Goal: Task Accomplishment & Management: Complete application form

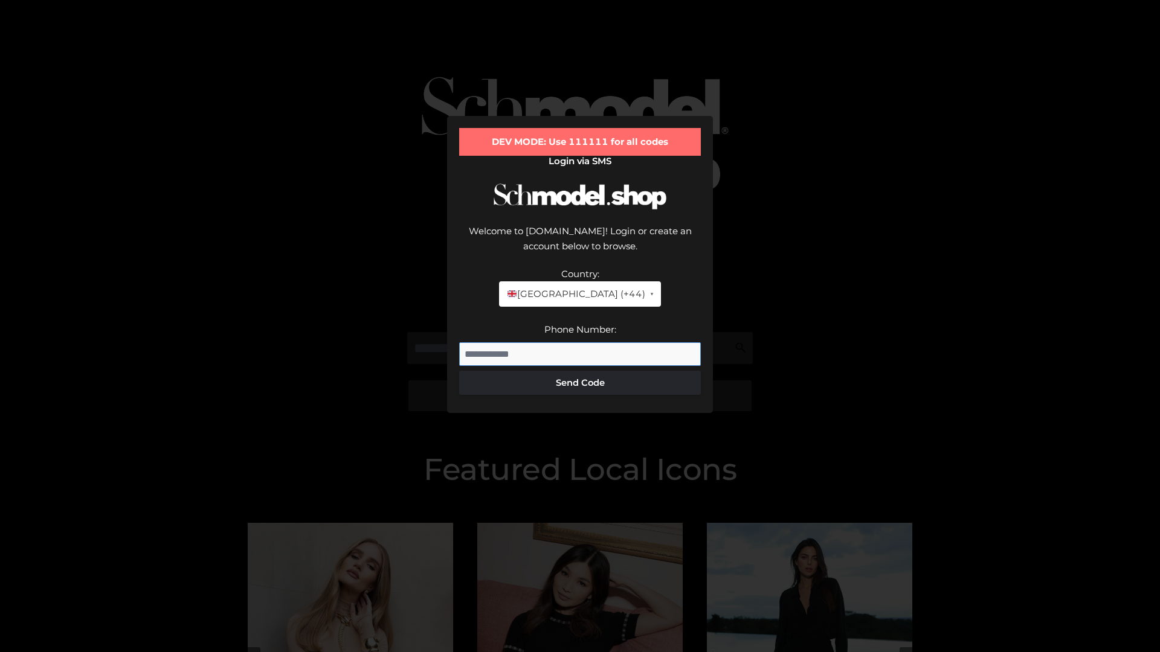
click at [580, 342] on input "Phone Number:" at bounding box center [580, 354] width 242 height 24
type input "**********"
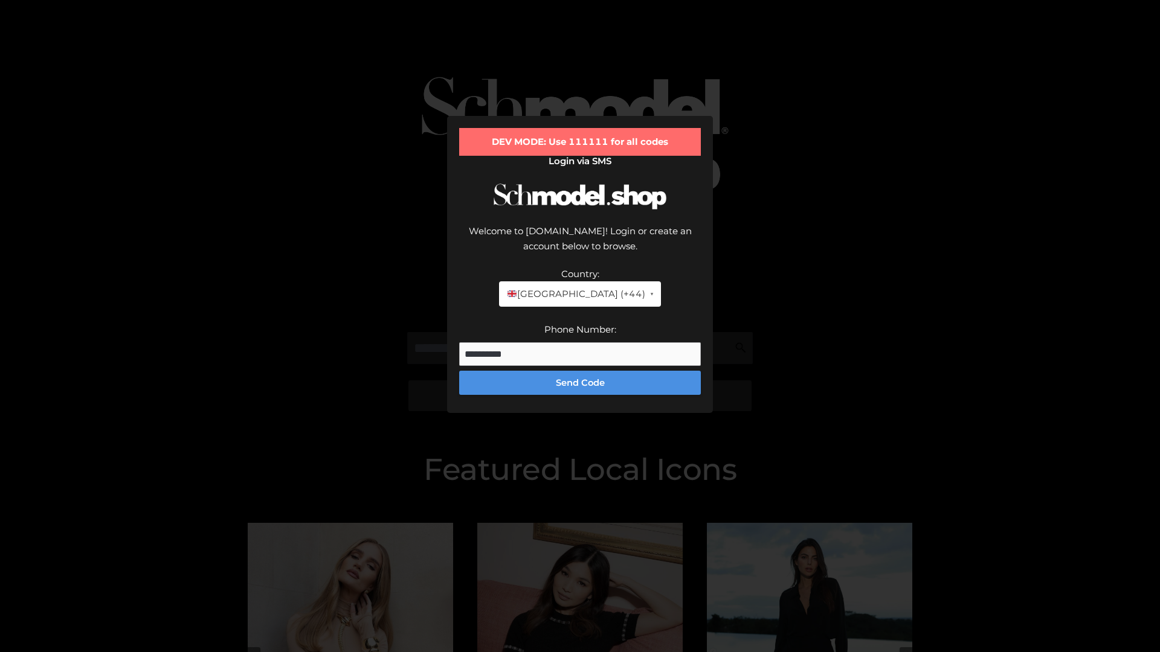
click at [580, 371] on button "Send Code" at bounding box center [580, 383] width 242 height 24
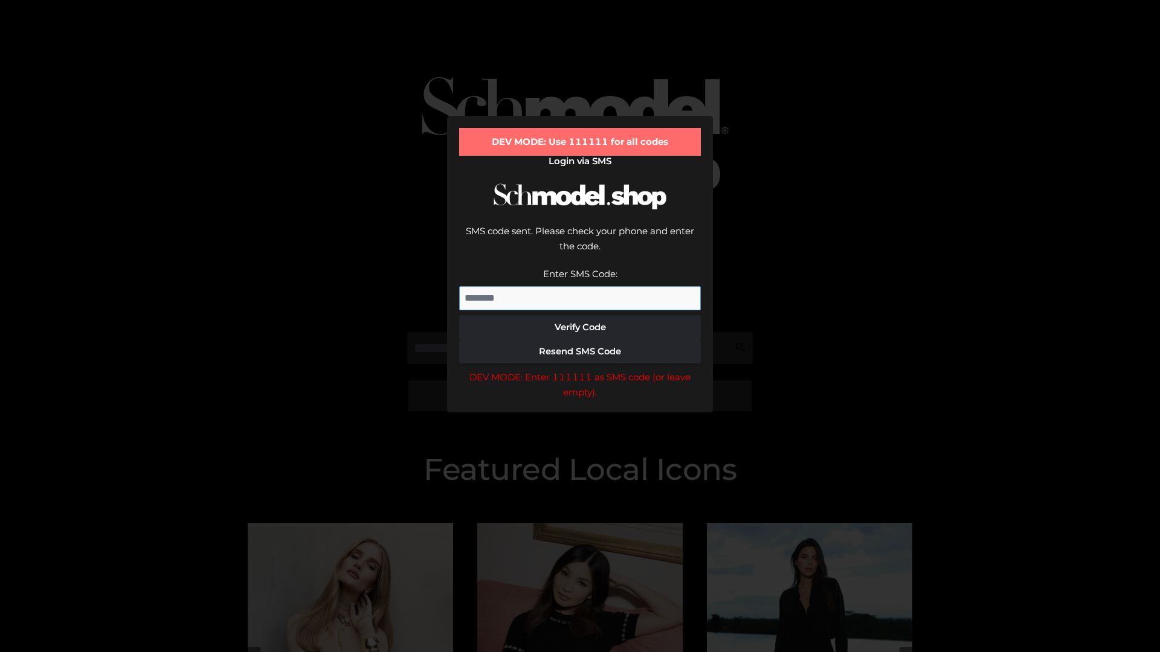
click at [580, 286] on input "Enter SMS Code:" at bounding box center [580, 298] width 242 height 24
type input "******"
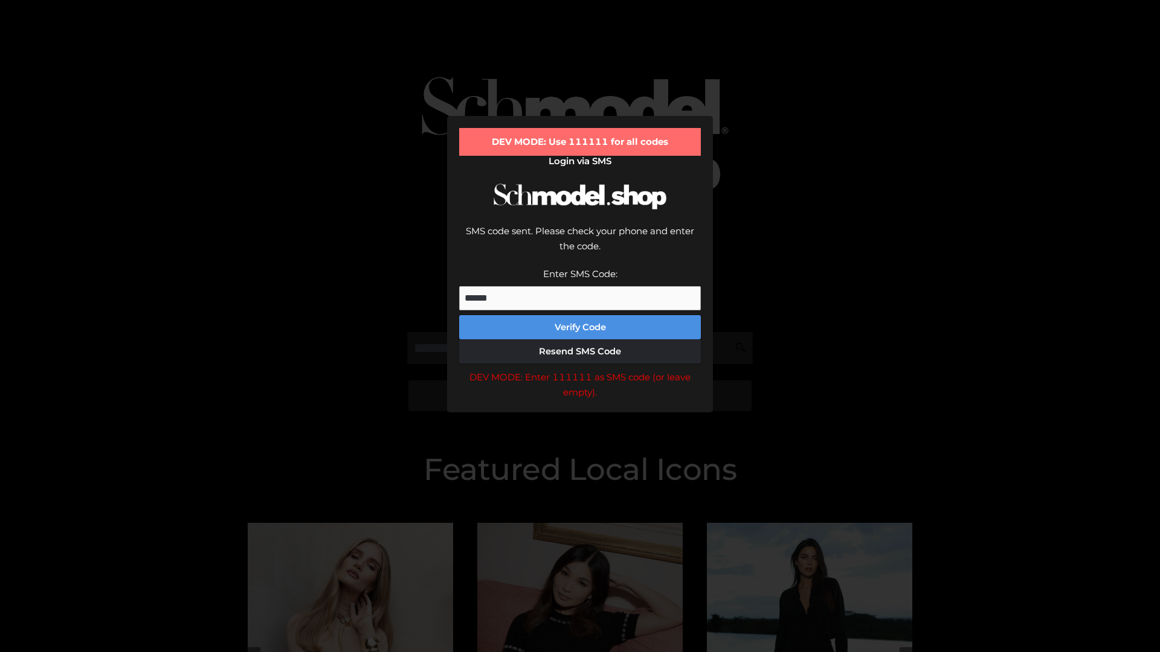
click at [580, 315] on button "Verify Code" at bounding box center [580, 327] width 242 height 24
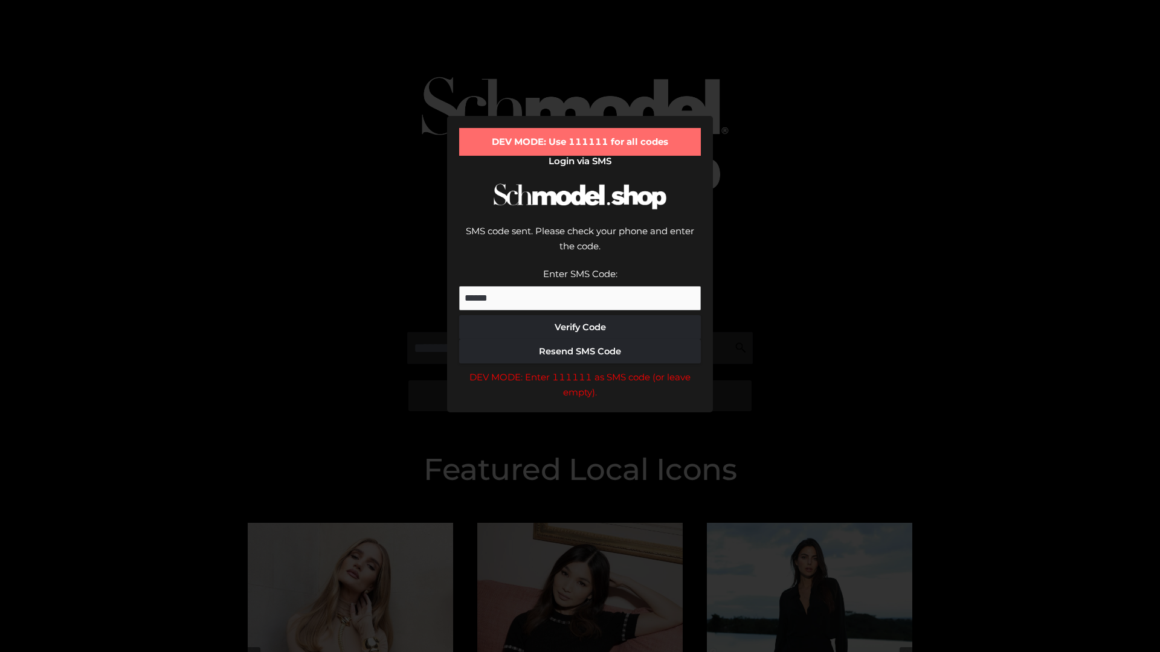
click at [580, 370] on div "DEV MODE: Enter 111111 as SMS code (or leave empty)." at bounding box center [580, 385] width 242 height 31
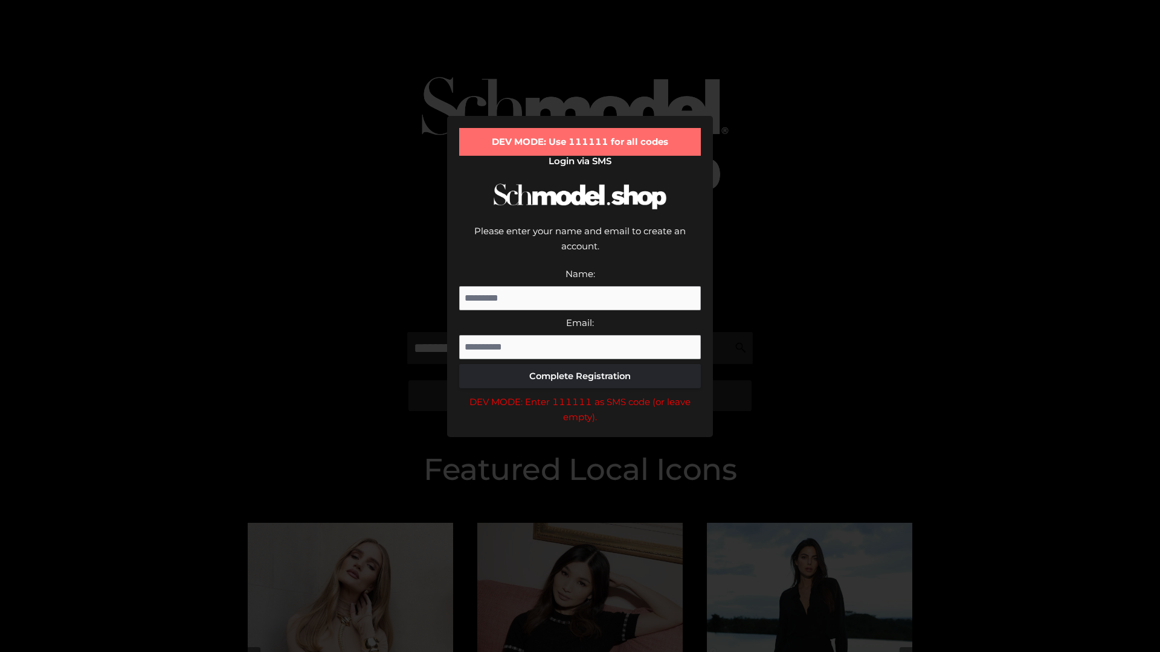
click at [580, 394] on div "DEV MODE: Enter 111111 as SMS code (or leave empty)." at bounding box center [580, 409] width 242 height 31
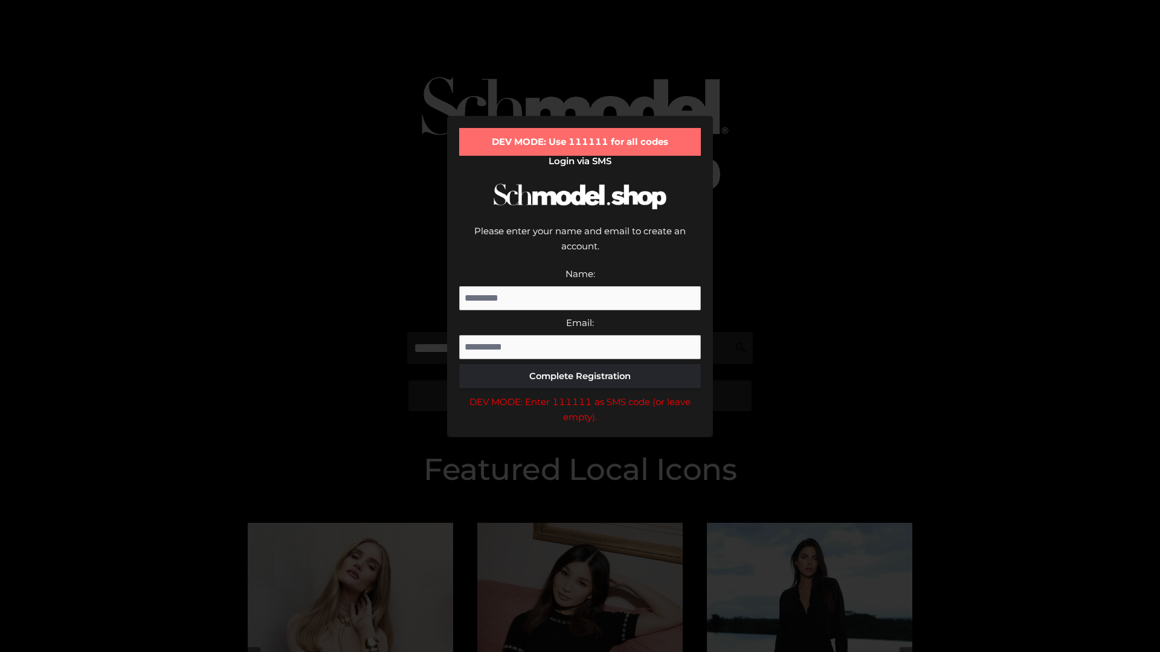
click at [580, 394] on div "DEV MODE: Enter 111111 as SMS code (or leave empty)." at bounding box center [580, 409] width 242 height 31
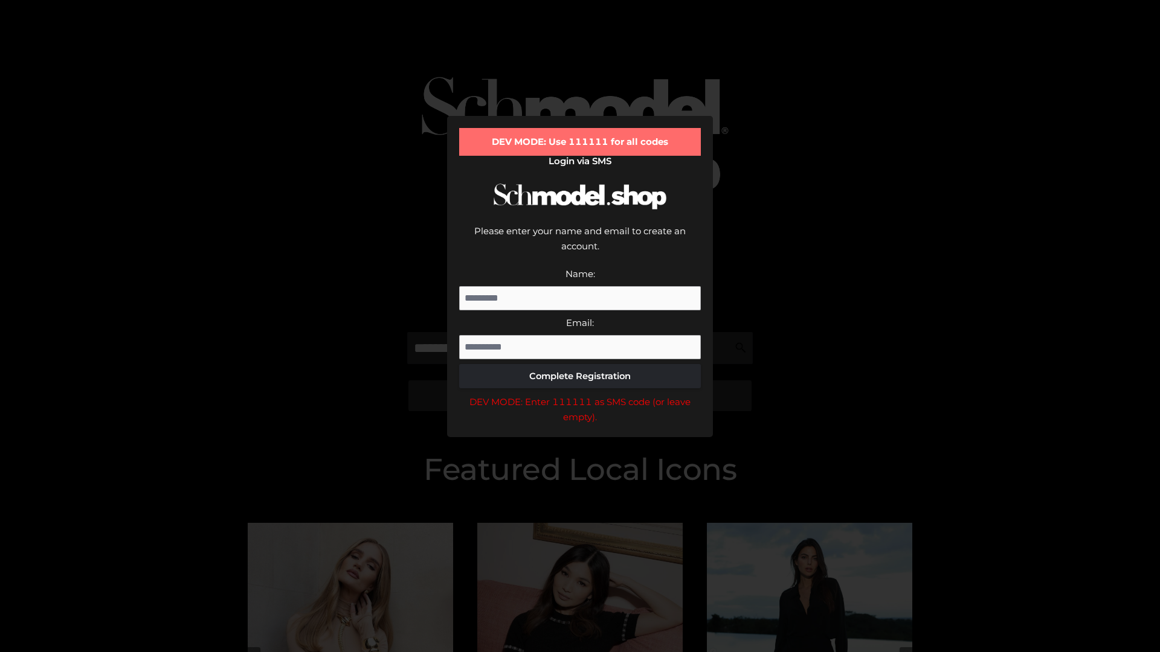
click at [580, 394] on div "DEV MODE: Enter 111111 as SMS code (or leave empty)." at bounding box center [580, 409] width 242 height 31
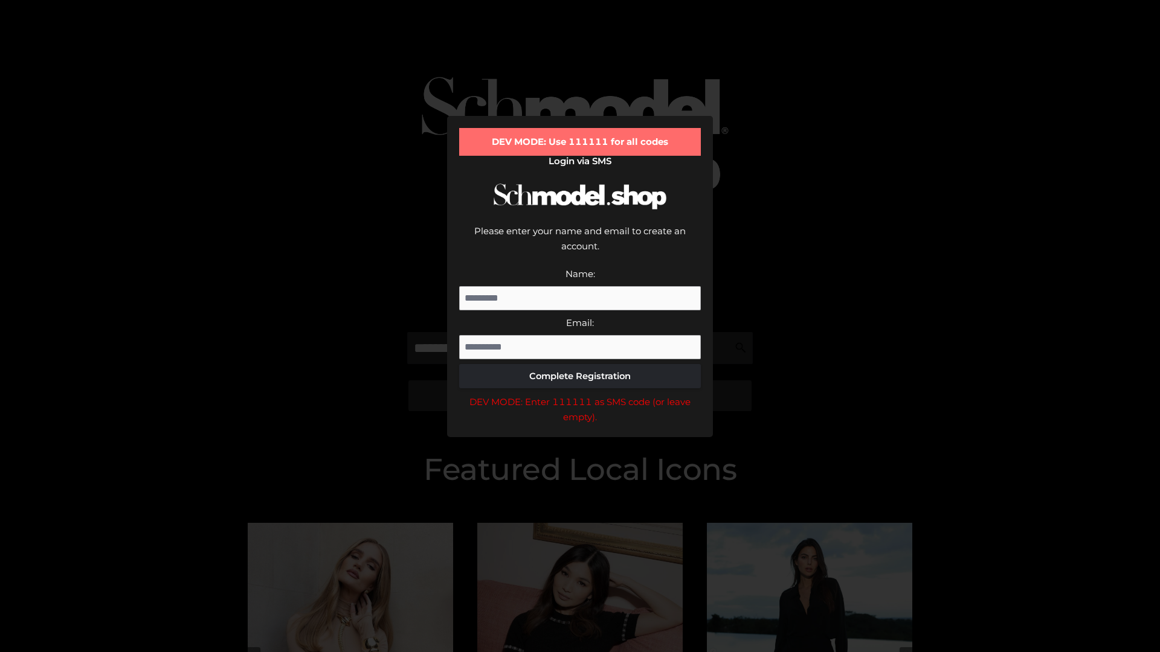
click at [580, 394] on div "DEV MODE: Enter 111111 as SMS code (or leave empty)." at bounding box center [580, 409] width 242 height 31
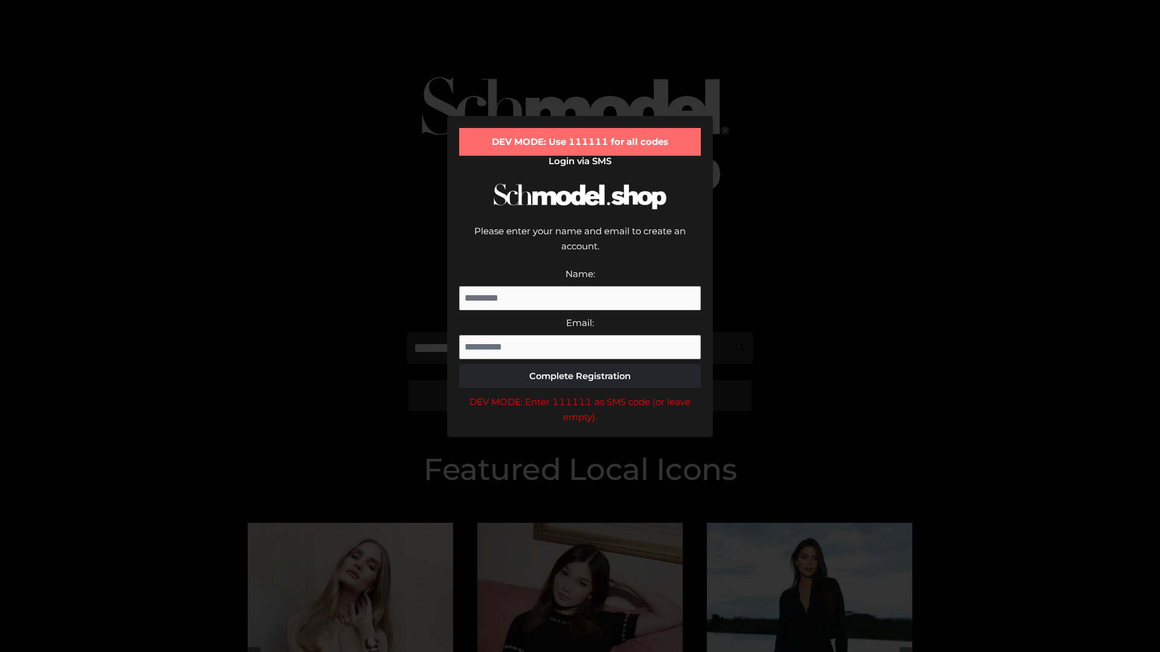
click at [580, 394] on div "DEV MODE: Enter 111111 as SMS code (or leave empty)." at bounding box center [580, 409] width 242 height 31
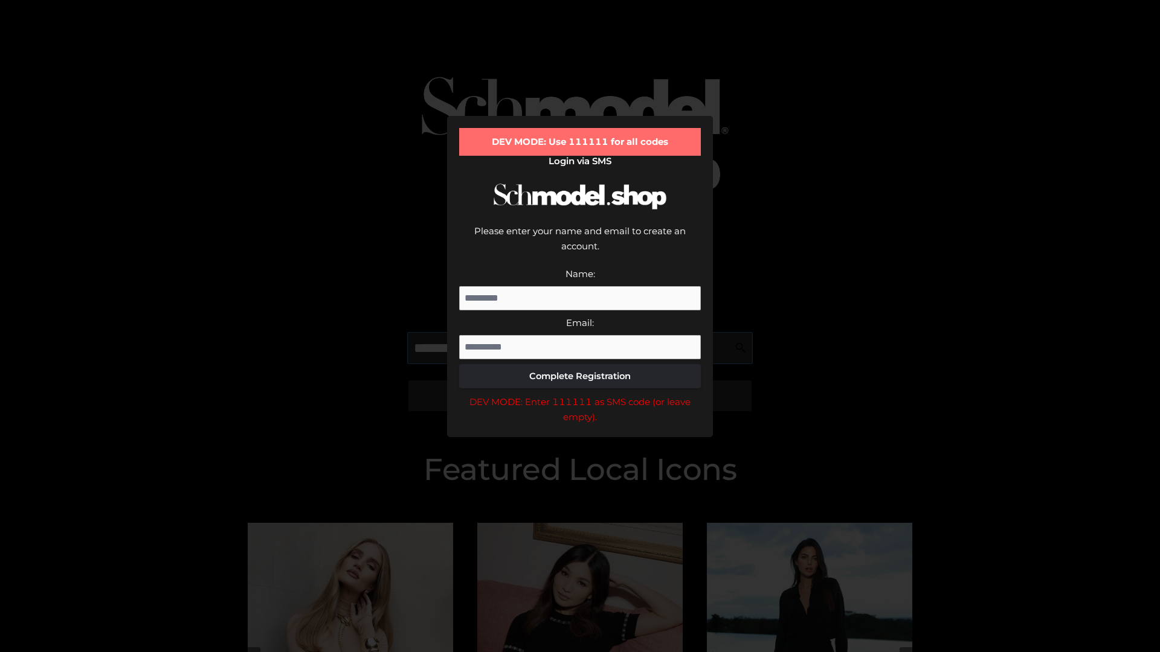
scroll to position [0, 62]
click at [580, 394] on div "DEV MODE: Enter 111111 as SMS code (or leave empty)." at bounding box center [580, 409] width 242 height 31
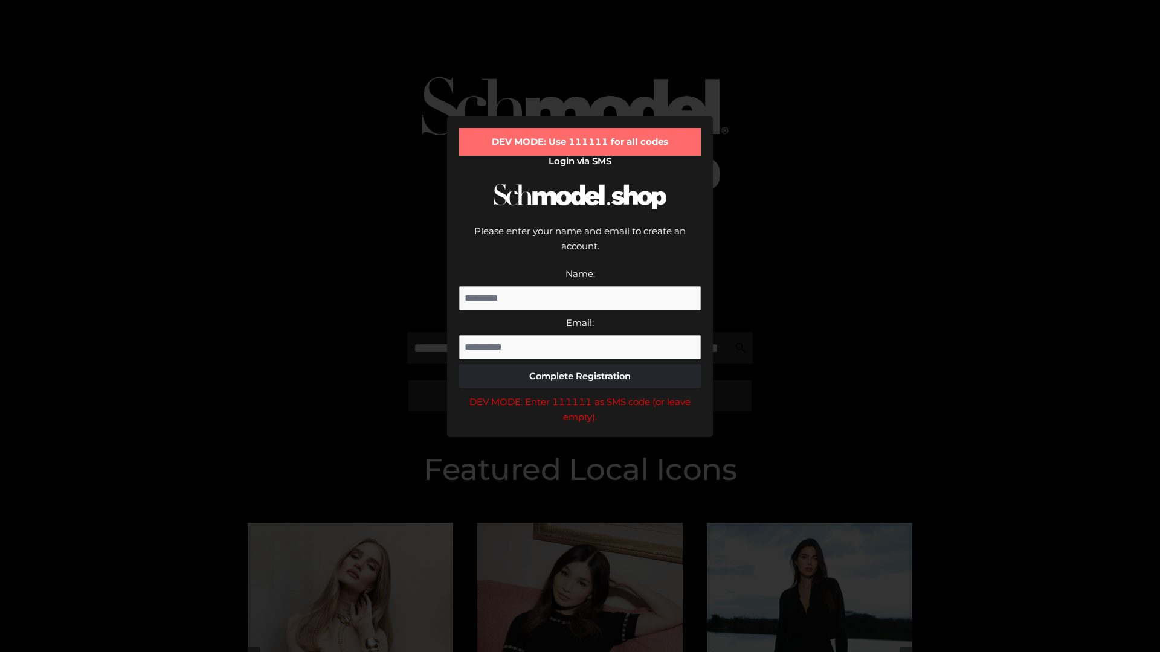
click at [580, 394] on div "DEV MODE: Enter 111111 as SMS code (or leave empty)." at bounding box center [580, 409] width 242 height 31
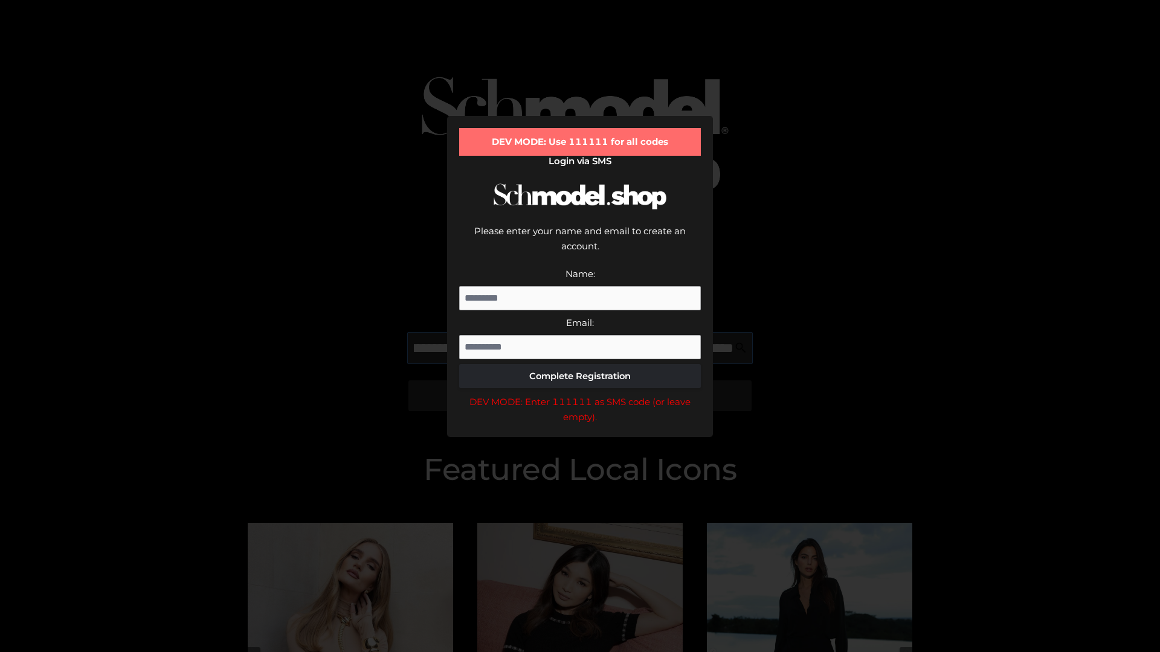
scroll to position [0, 132]
click at [580, 394] on div "DEV MODE: Enter 111111 as SMS code (or leave empty)." at bounding box center [580, 409] width 242 height 31
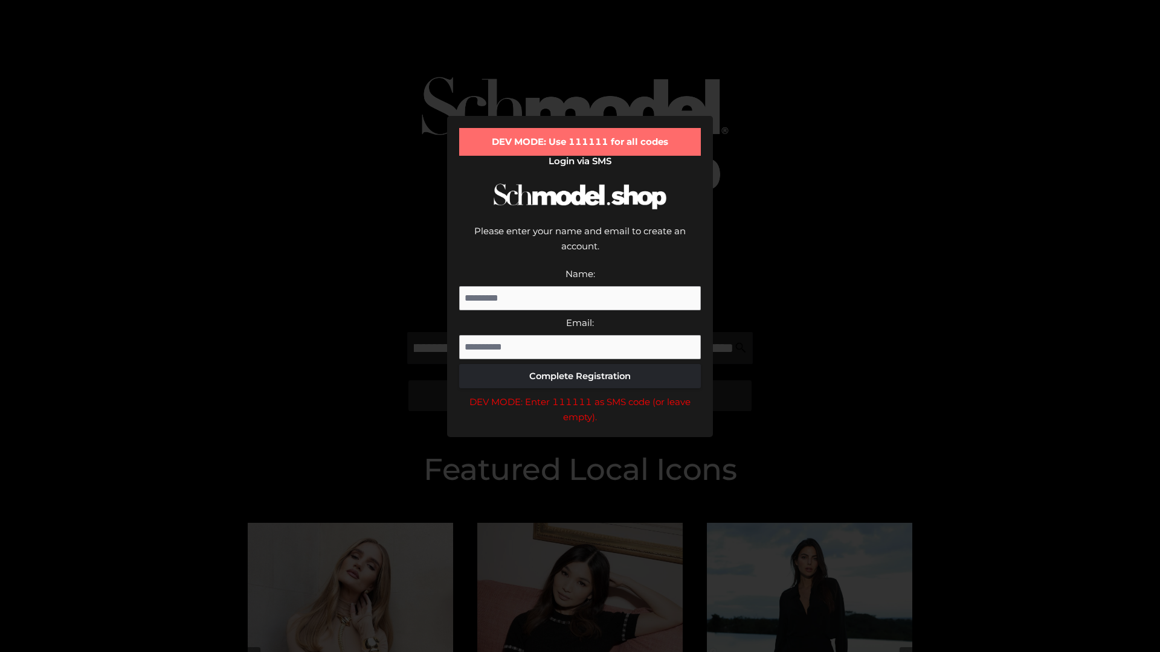
click at [580, 394] on div "DEV MODE: Enter 111111 as SMS code (or leave empty)." at bounding box center [580, 409] width 242 height 31
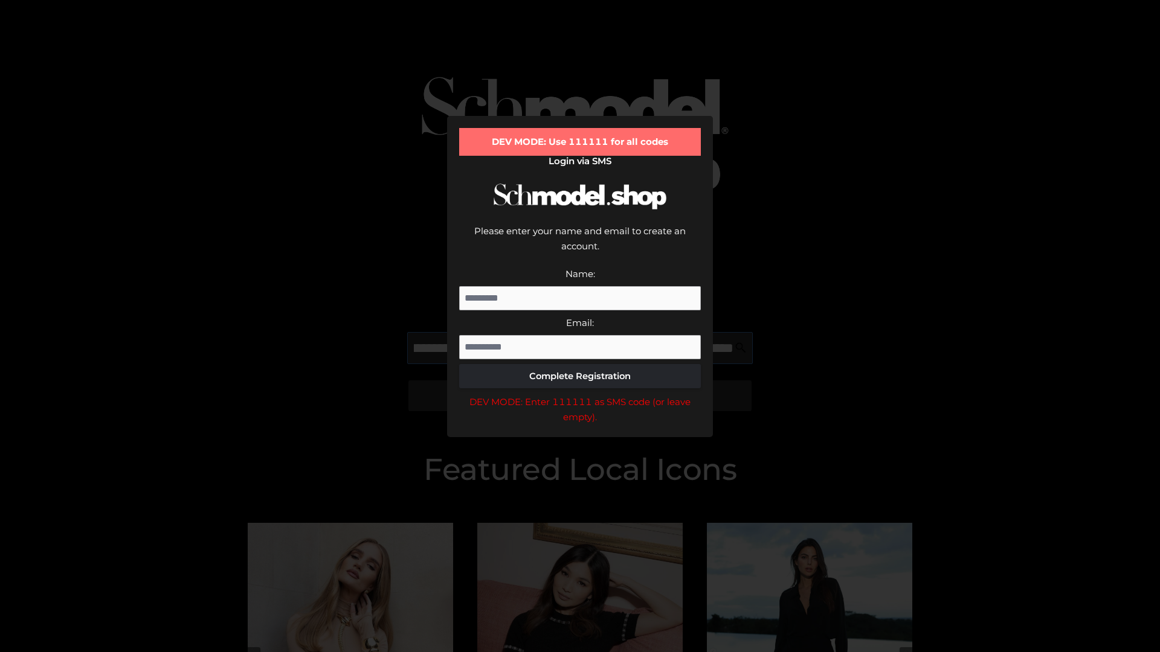
scroll to position [0, 205]
click at [580, 394] on div "DEV MODE: Enter 111111 as SMS code (or leave empty)." at bounding box center [580, 409] width 242 height 31
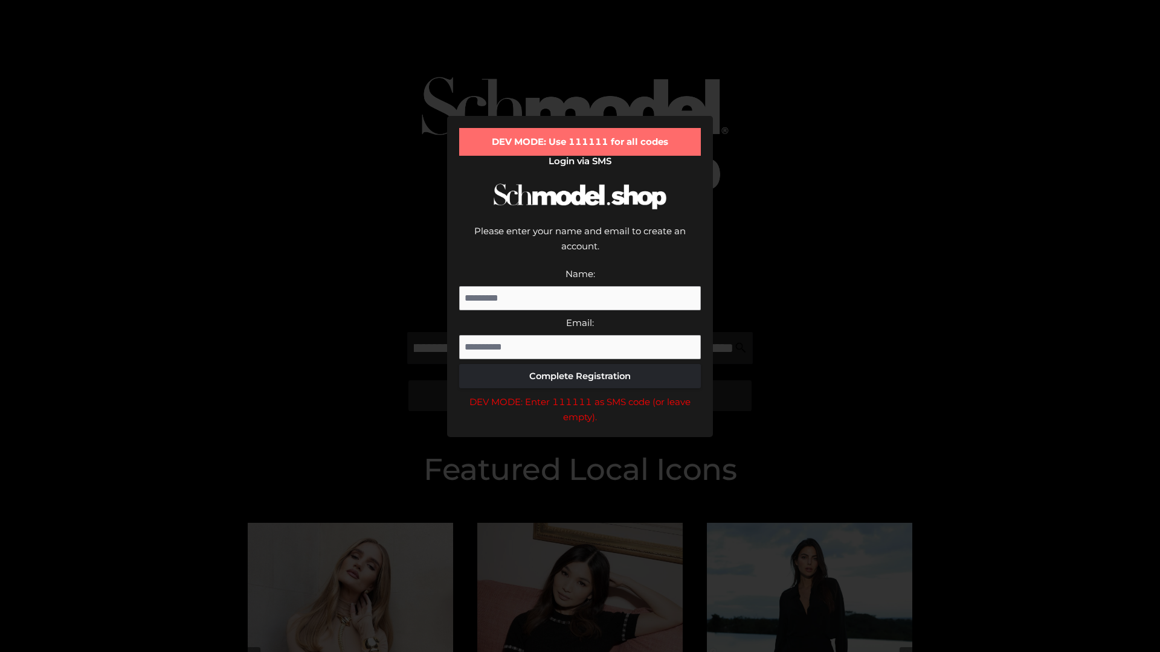
click at [580, 394] on div "DEV MODE: Enter 111111 as SMS code (or leave empty)." at bounding box center [580, 409] width 242 height 31
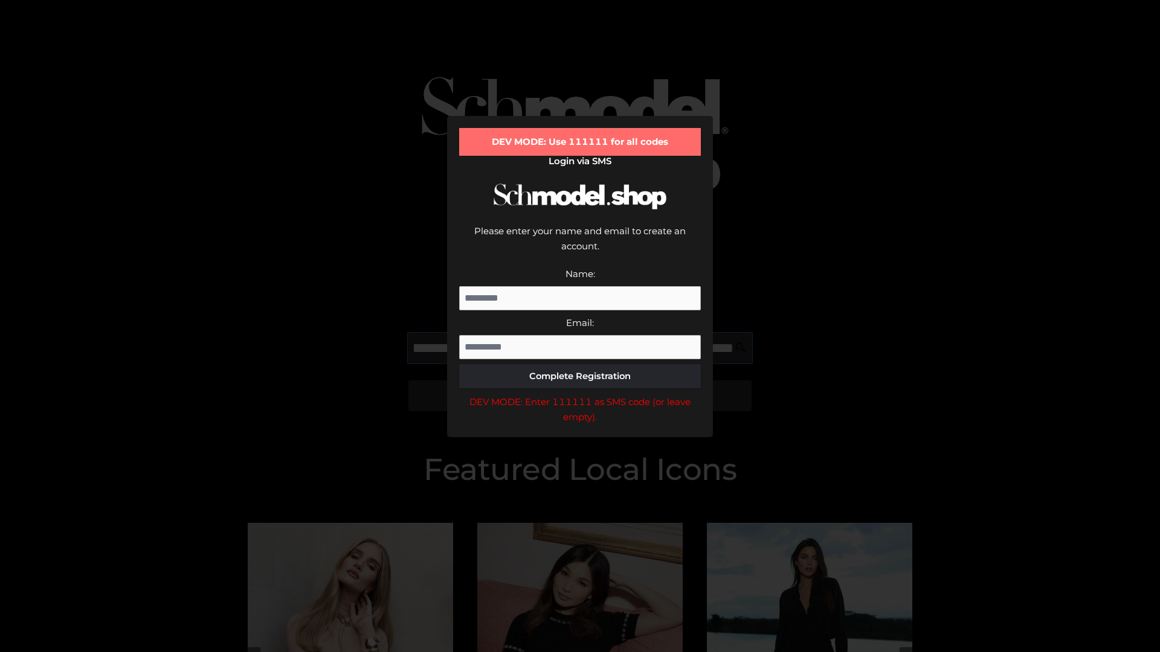
scroll to position [0, 281]
click at [580, 394] on div "DEV MODE: Enter 111111 as SMS code (or leave empty)." at bounding box center [580, 409] width 242 height 31
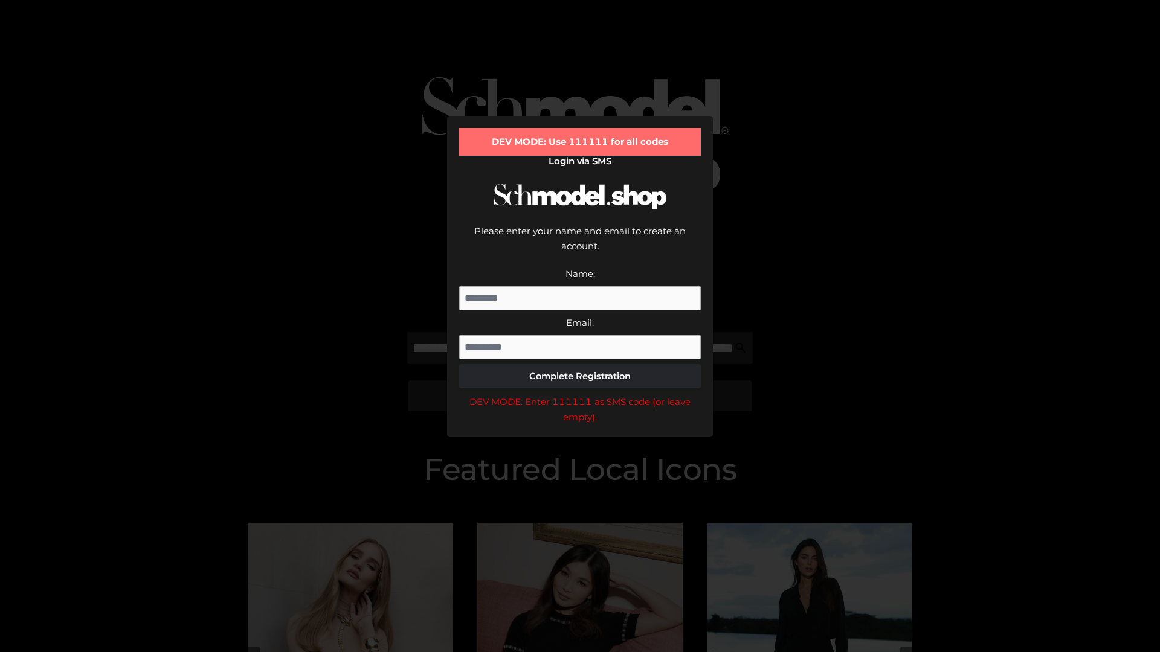
click at [580, 394] on div "DEV MODE: Enter 111111 as SMS code (or leave empty)." at bounding box center [580, 409] width 242 height 31
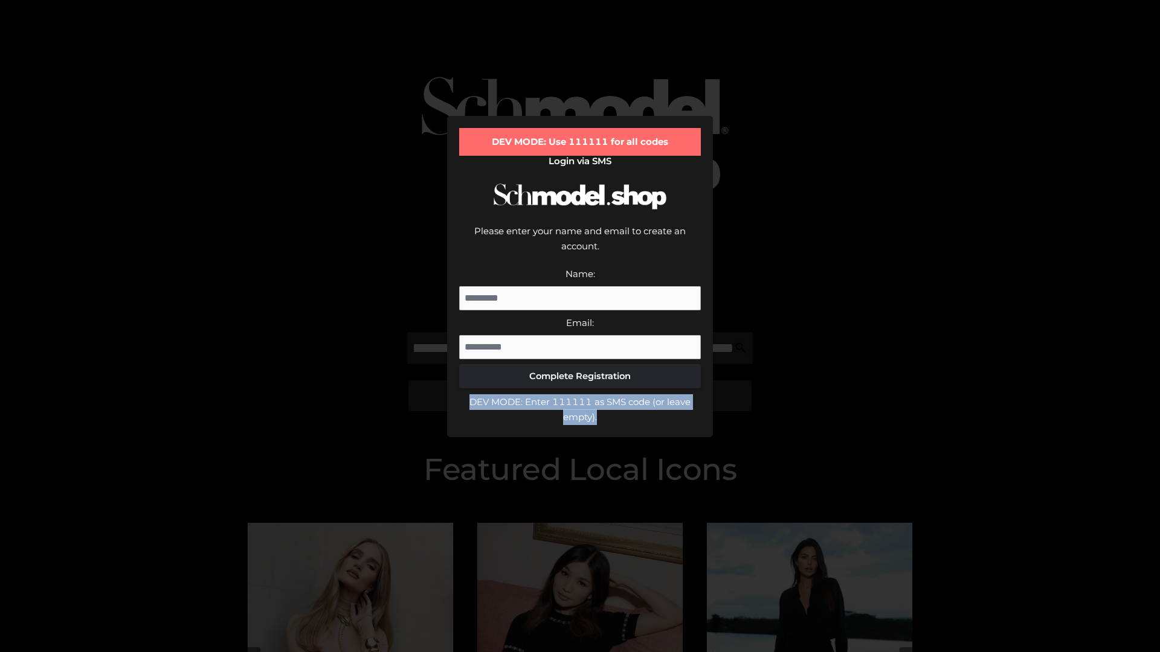
scroll to position [0, 0]
type input "**********"
